Goal: Navigation & Orientation: Find specific page/section

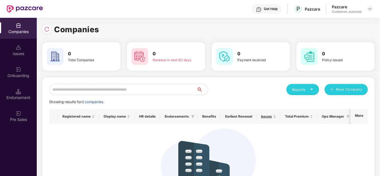
click at [254, 91] on div "Reports New Company" at bounding box center [287, 89] width 159 height 11
click at [18, 45] on img at bounding box center [19, 48] width 6 height 6
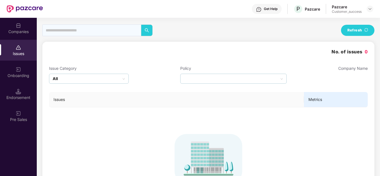
click at [17, 67] on img at bounding box center [19, 70] width 6 height 6
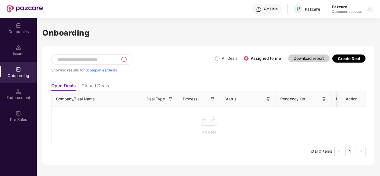
click at [5, 96] on div "Endorsement" at bounding box center [18, 98] width 37 height 6
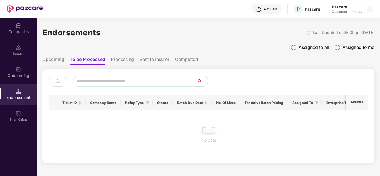
click at [18, 118] on div "Pre Sales" at bounding box center [18, 120] width 37 height 6
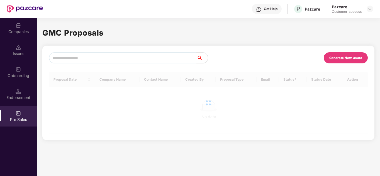
click at [19, 30] on div "Companies" at bounding box center [18, 32] width 37 height 6
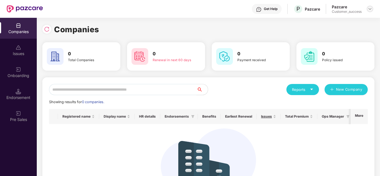
click at [371, 9] on img at bounding box center [370, 9] width 4 height 4
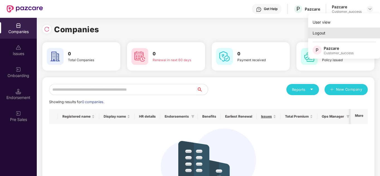
click at [320, 33] on div "Logout" at bounding box center [344, 33] width 72 height 11
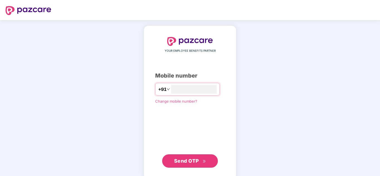
type input "**********"
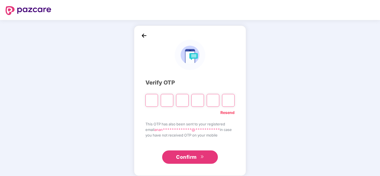
type input "*"
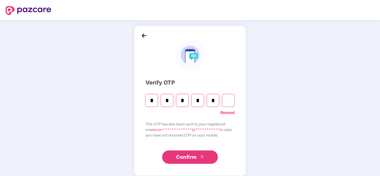
type input "*"
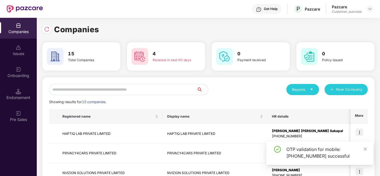
click at [237, 87] on div "Reports New Company" at bounding box center [287, 89] width 159 height 11
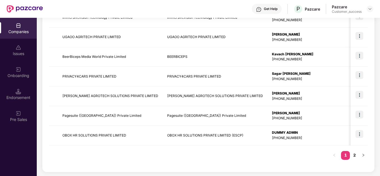
scroll to position [176, 0]
click at [364, 155] on icon "right" at bounding box center [363, 154] width 3 height 3
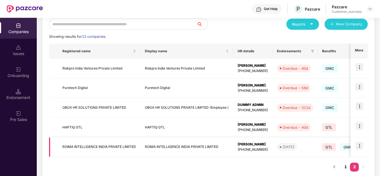
scroll to position [78, 0]
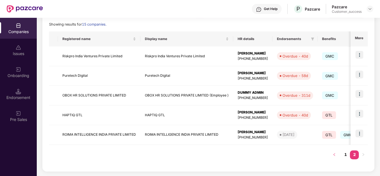
click at [331, 157] on button "button" at bounding box center [334, 155] width 9 height 9
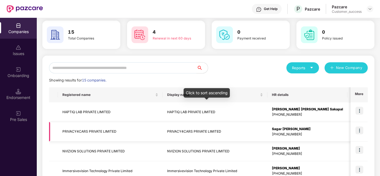
scroll to position [22, 0]
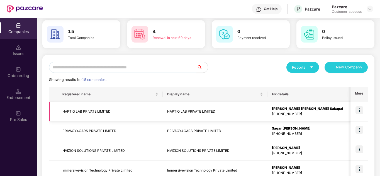
click at [360, 109] on img at bounding box center [360, 110] width 8 height 8
click at [142, 112] on td "HAPTIQ LAB PRIVATE LIMITED" at bounding box center [110, 112] width 105 height 20
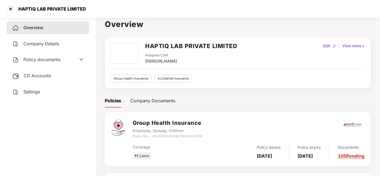
scroll to position [0, 0]
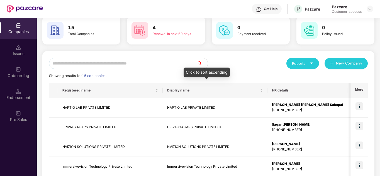
scroll to position [33, 0]
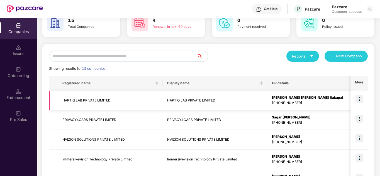
click at [356, 100] on img at bounding box center [360, 99] width 8 height 8
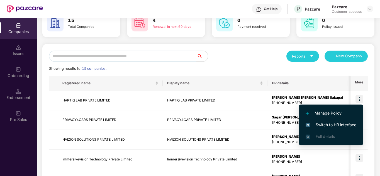
click at [335, 125] on span "Switch to HR interface" at bounding box center [331, 125] width 51 height 6
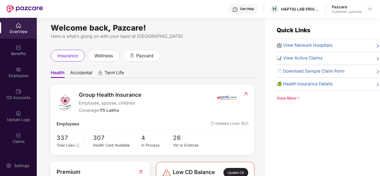
scroll to position [0, 0]
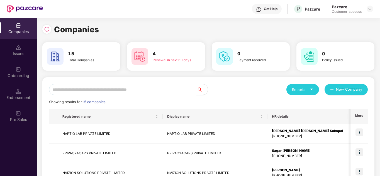
click at [253, 93] on div "Reports New Company" at bounding box center [287, 89] width 159 height 11
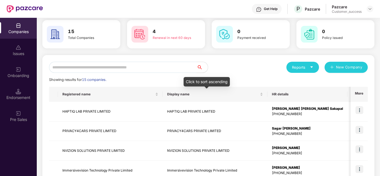
scroll to position [33, 0]
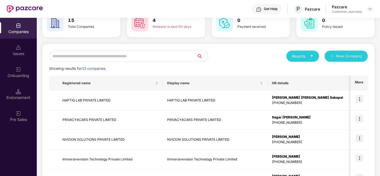
click at [244, 61] on div "Reports New Company" at bounding box center [287, 56] width 159 height 11
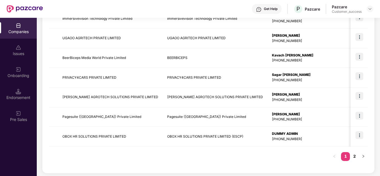
scroll to position [176, 0]
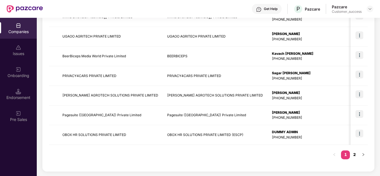
click at [356, 155] on link "2" at bounding box center [354, 155] width 9 height 8
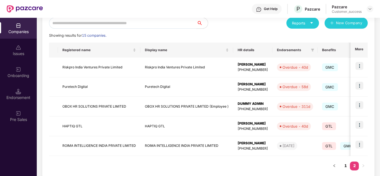
scroll to position [78, 0]
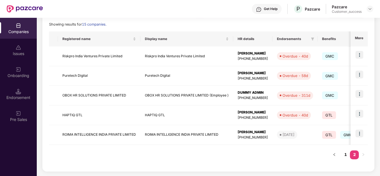
click at [298, 160] on div "Registered name Display name HR details Endorsements Benefits Earliest Renewal …" at bounding box center [208, 97] width 319 height 133
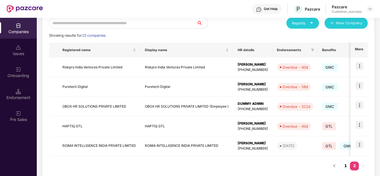
click at [344, 167] on link "1" at bounding box center [345, 166] width 9 height 8
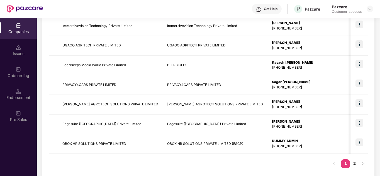
scroll to position [176, 0]
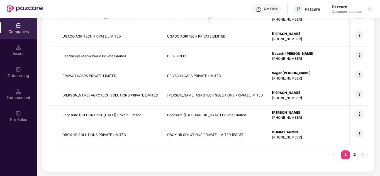
click at [353, 153] on link "2" at bounding box center [354, 155] width 9 height 8
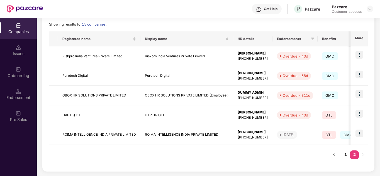
click at [298, 161] on div "Registered name Display name HR details Endorsements Benefits Earliest Renewal …" at bounding box center [208, 97] width 319 height 133
click at [333, 156] on icon "left" at bounding box center [334, 154] width 3 height 3
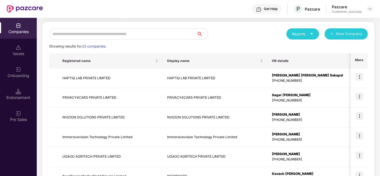
scroll to position [55, 0]
click at [237, 45] on div "Showing results for 15 companies." at bounding box center [208, 47] width 319 height 6
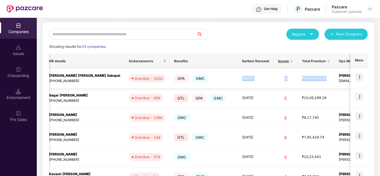
scroll to position [0, 224]
drag, startPoint x: 234, startPoint y: 85, endPoint x: 306, endPoint y: 85, distance: 72.4
click at [306, 85] on tr "HAPTIQ LAB PRIVATE LIMITED HAPTIQ LAB PRIVATE LIMITED [PERSON_NAME] [PERSON_NAM…" at bounding box center [135, 79] width 620 height 20
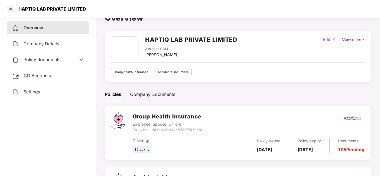
scroll to position [11, 0]
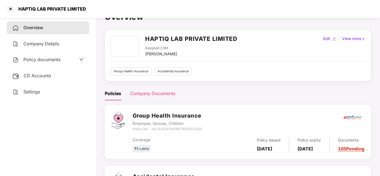
click at [151, 92] on div "Company Documents" at bounding box center [152, 93] width 45 height 7
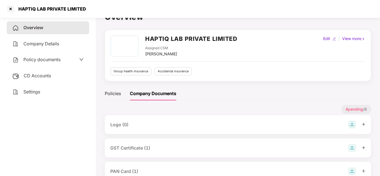
click at [252, 96] on div "Policies Company Documents" at bounding box center [238, 94] width 266 height 14
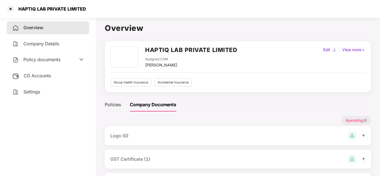
scroll to position [0, 1]
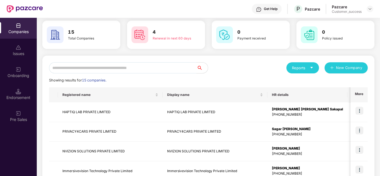
scroll to position [22, 0]
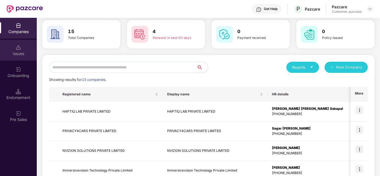
click at [13, 53] on div "Issues" at bounding box center [18, 54] width 37 height 6
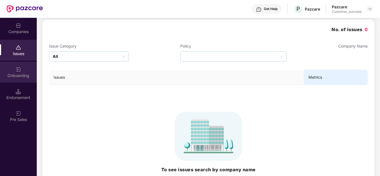
click at [15, 66] on div "Onboarding" at bounding box center [18, 72] width 37 height 21
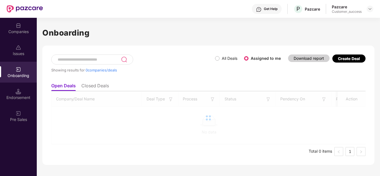
scroll to position [0, 0]
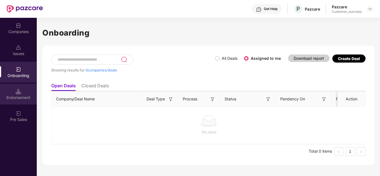
click at [16, 94] on img at bounding box center [19, 92] width 6 height 6
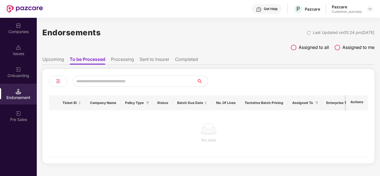
click at [19, 114] on img at bounding box center [19, 114] width 6 height 6
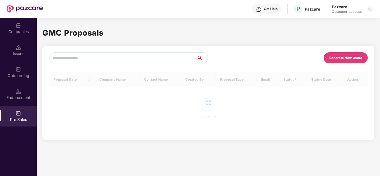
click at [19, 33] on div "Companies" at bounding box center [18, 32] width 37 height 6
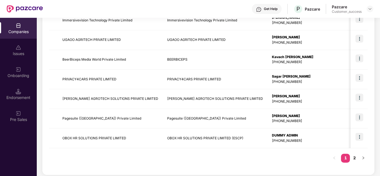
scroll to position [176, 0]
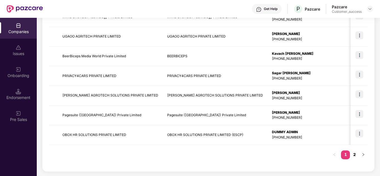
click at [351, 154] on link "2" at bounding box center [354, 155] width 9 height 8
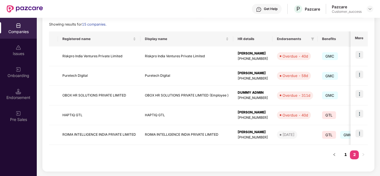
click at [344, 156] on link "1" at bounding box center [345, 155] width 9 height 8
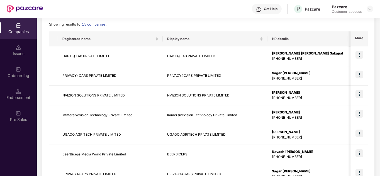
click at [239, 29] on div "Reports New Company Showing results for 15 companies. Registered name Display n…" at bounding box center [208, 134] width 319 height 257
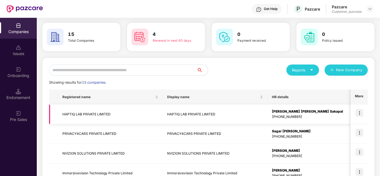
scroll to position [22, 0]
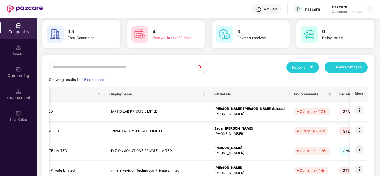
scroll to position [0, 67]
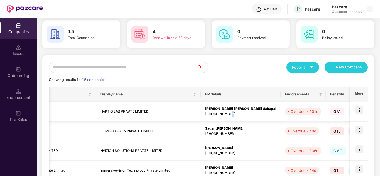
drag, startPoint x: 219, startPoint y: 120, endPoint x: 235, endPoint y: 119, distance: 15.4
click at [235, 119] on tr "HAPTIQ LAB PRIVATE LIMITED HAPTIQ LAB PRIVATE LIMITED [PERSON_NAME] [PERSON_NAM…" at bounding box center [292, 112] width 620 height 20
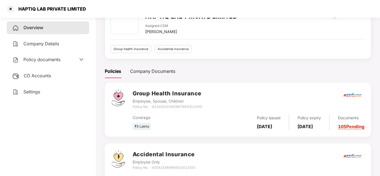
scroll to position [0, 1]
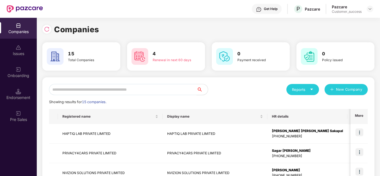
click at [237, 95] on div "Reports New Company" at bounding box center [287, 89] width 159 height 11
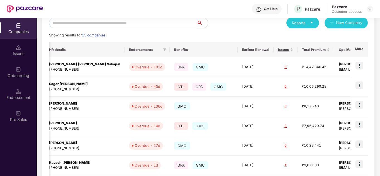
scroll to position [0, 224]
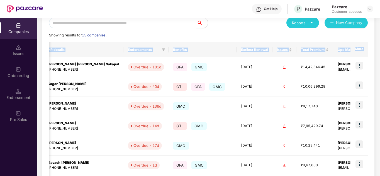
drag, startPoint x: 224, startPoint y: 75, endPoint x: 231, endPoint y: 35, distance: 41.0
click at [231, 35] on div "Reports New Company Showing results for 15 companies. Registered name Display n…" at bounding box center [208, 145] width 319 height 257
click at [229, 34] on div "Showing results for 15 companies." at bounding box center [208, 36] width 319 height 6
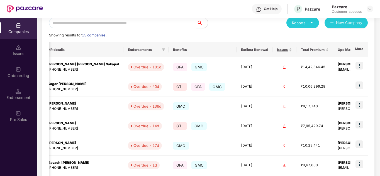
click at [240, 34] on div "Showing results for 15 companies." at bounding box center [208, 36] width 319 height 6
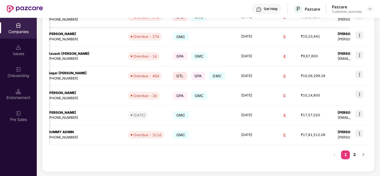
scroll to position [0, 0]
click at [214, 150] on div "Registered name Display name HR details Endorsements Benefits Earliest Renewal …" at bounding box center [208, 49] width 319 height 232
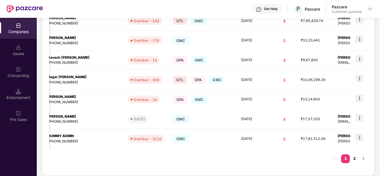
scroll to position [176, 0]
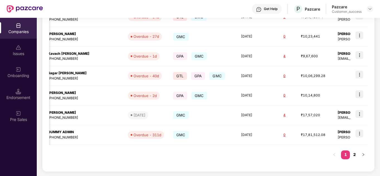
click at [355, 155] on link "2" at bounding box center [354, 155] width 9 height 8
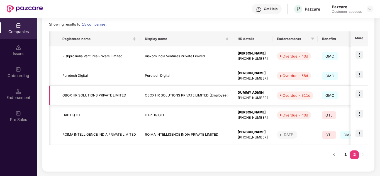
scroll to position [0, 0]
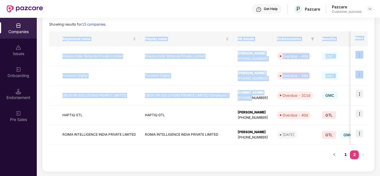
drag, startPoint x: 254, startPoint y: 97, endPoint x: 211, endPoint y: 25, distance: 84.0
click at [211, 25] on div "Reports New Company Showing results for 15 companies. Registered name Display n…" at bounding box center [208, 85] width 319 height 159
click at [211, 25] on div "Showing results for 15 companies." at bounding box center [208, 25] width 319 height 6
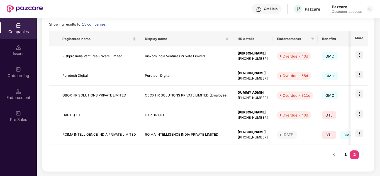
click at [345, 154] on link "1" at bounding box center [345, 155] width 9 height 8
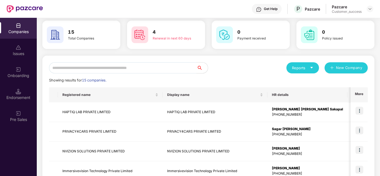
scroll to position [22, 0]
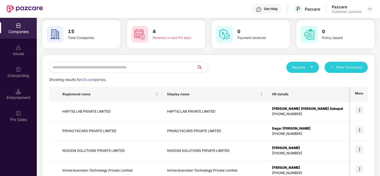
click at [257, 67] on div "Reports New Company" at bounding box center [287, 67] width 159 height 11
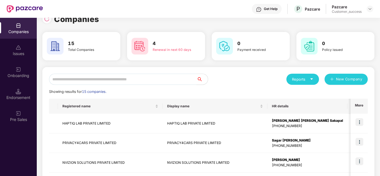
scroll to position [0, 0]
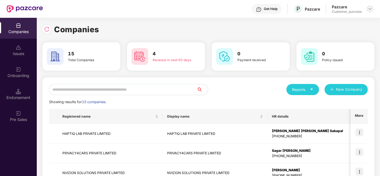
click at [368, 11] on img at bounding box center [370, 9] width 4 height 4
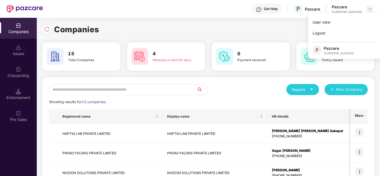
click at [368, 11] on img at bounding box center [370, 9] width 4 height 4
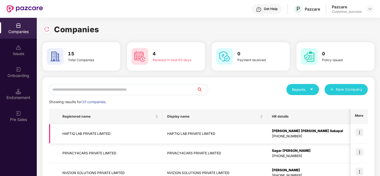
click at [360, 133] on img at bounding box center [360, 133] width 8 height 8
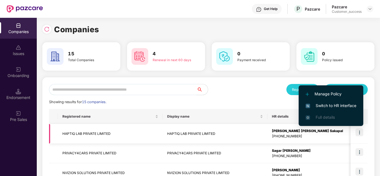
click at [360, 133] on img at bounding box center [360, 133] width 8 height 8
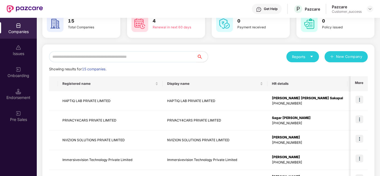
scroll to position [33, 0]
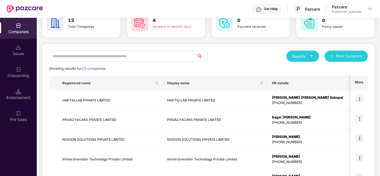
click at [230, 50] on div "Reports New Company Showing results for 15 companies. Registered name Display n…" at bounding box center [208, 179] width 332 height 271
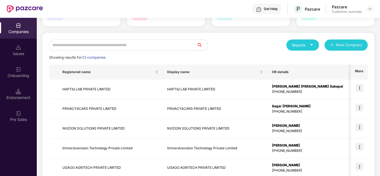
click at [245, 46] on div "Reports New Company" at bounding box center [287, 45] width 159 height 11
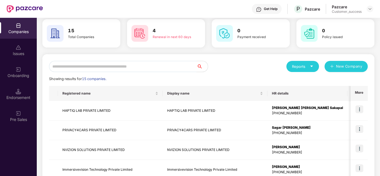
scroll to position [0, 0]
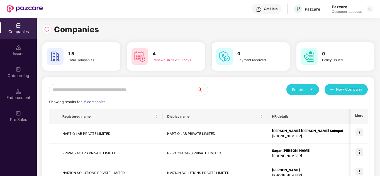
click at [228, 84] on div "Reports New Company" at bounding box center [287, 89] width 159 height 11
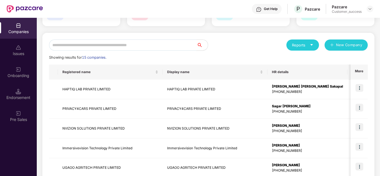
scroll to position [33, 0]
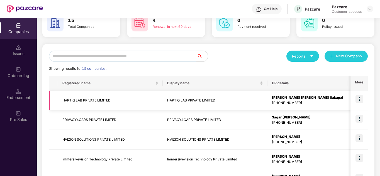
click at [357, 99] on img at bounding box center [360, 99] width 8 height 8
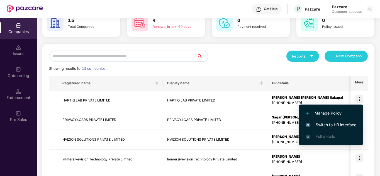
click at [330, 126] on span "Switch to HR interface" at bounding box center [331, 125] width 51 height 6
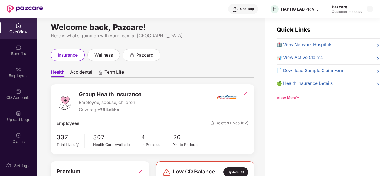
scroll to position [0, 0]
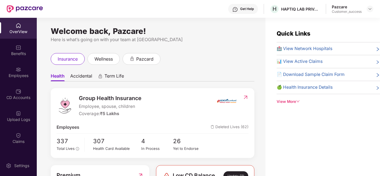
click at [78, 76] on span "Accidental" at bounding box center [81, 77] width 22 height 8
click at [113, 76] on span "Term Life" at bounding box center [115, 77] width 20 height 8
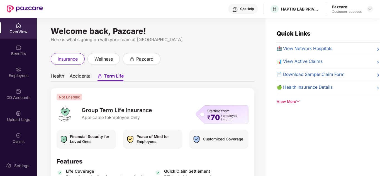
click at [55, 79] on span "Health" at bounding box center [57, 77] width 13 height 8
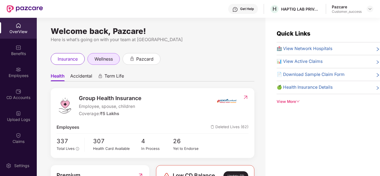
click at [101, 59] on span "wellness" at bounding box center [103, 59] width 18 height 7
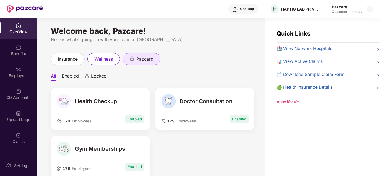
click at [142, 59] on span "pazcard" at bounding box center [144, 59] width 17 height 7
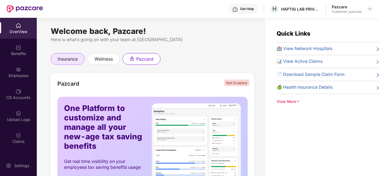
click at [60, 61] on span "insurance" at bounding box center [68, 59] width 20 height 7
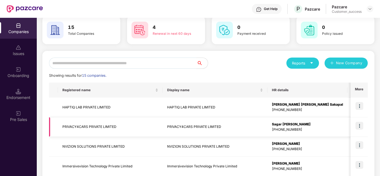
scroll to position [33, 0]
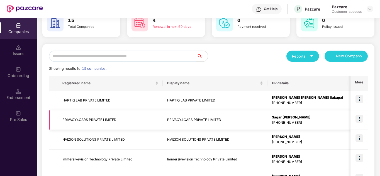
click at [357, 121] on img at bounding box center [360, 119] width 8 height 8
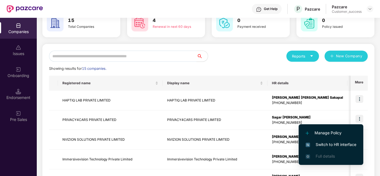
click at [327, 146] on span "Switch to HR interface" at bounding box center [331, 145] width 51 height 6
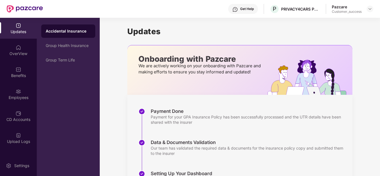
click at [224, 102] on div "Payment Done Payment for your GPA Insurance Policy has been successfully proces…" at bounding box center [239, 162] width 225 height 135
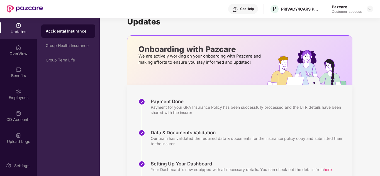
scroll to position [0, 0]
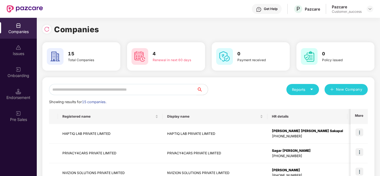
click at [259, 85] on div "Reports New Company" at bounding box center [287, 89] width 159 height 11
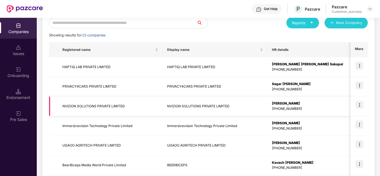
scroll to position [78, 0]
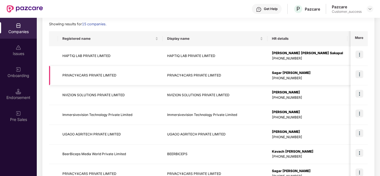
click at [360, 73] on img at bounding box center [360, 74] width 8 height 8
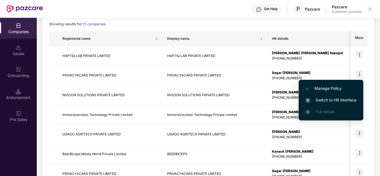
click at [325, 101] on span "Switch to HR interface" at bounding box center [331, 100] width 51 height 6
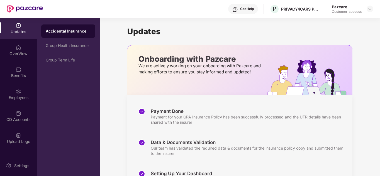
click at [231, 103] on div "Payment Done Payment for your GPA Insurance Policy has been successfully proces…" at bounding box center [239, 162] width 225 height 135
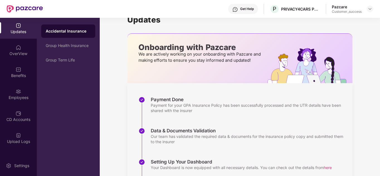
scroll to position [0, 0]
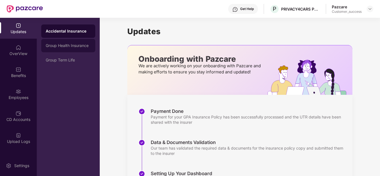
click at [71, 48] on div "Group Health Insurance" at bounding box center [68, 45] width 54 height 13
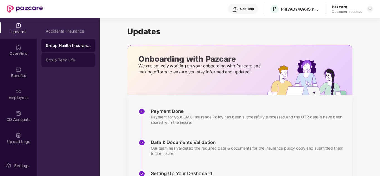
click at [63, 67] on div "Group Term Life" at bounding box center [68, 59] width 54 height 13
click at [123, 112] on div "Updates Onboarding with Pazcare We are actively working on your onboarding with…" at bounding box center [240, 126] width 280 height 216
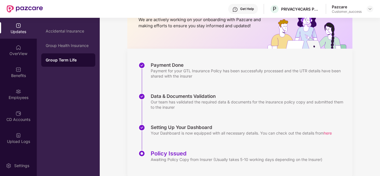
scroll to position [57, 0]
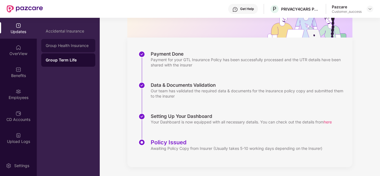
click at [63, 43] on div "Group Health Insurance" at bounding box center [68, 45] width 54 height 13
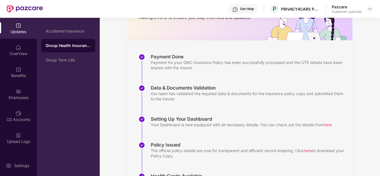
scroll to position [54, 0]
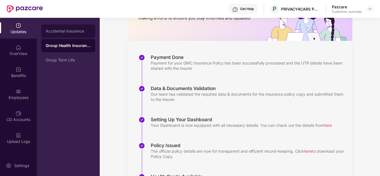
click at [65, 34] on div "Accidental Insurance" at bounding box center [68, 31] width 54 height 13
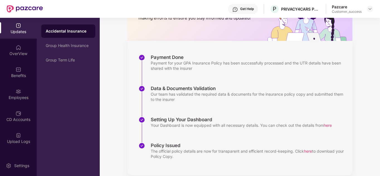
scroll to position [62, 0]
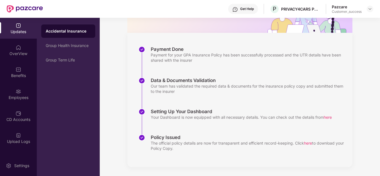
click at [331, 118] on span "here" at bounding box center [328, 117] width 8 height 5
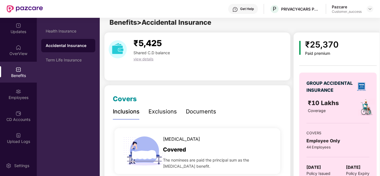
scroll to position [0, 0]
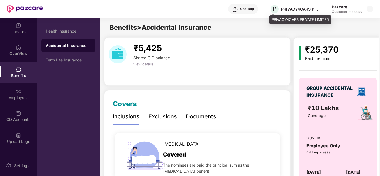
click at [294, 10] on div "PRIVACY4CARS PRIVATE LIMITED" at bounding box center [300, 8] width 39 height 5
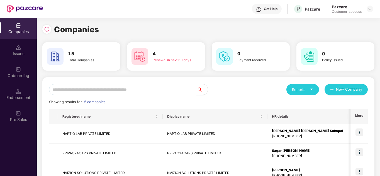
click at [232, 93] on div "Reports New Company" at bounding box center [287, 89] width 159 height 11
